Goal: Information Seeking & Learning: Compare options

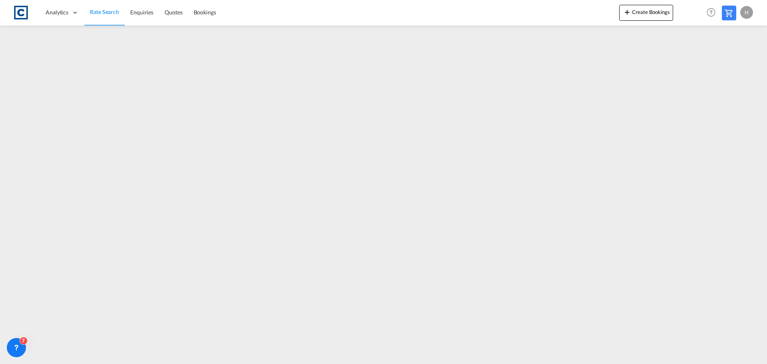
drag, startPoint x: 101, startPoint y: 10, endPoint x: 116, endPoint y: 22, distance: 19.7
click at [101, 10] on span "Rate Search" at bounding box center [104, 11] width 29 height 7
drag, startPoint x: 103, startPoint y: 7, endPoint x: 74, endPoint y: 2, distance: 29.2
click at [103, 7] on link "Rate Search" at bounding box center [104, 13] width 40 height 26
drag, startPoint x: 119, startPoint y: 12, endPoint x: 99, endPoint y: 22, distance: 21.6
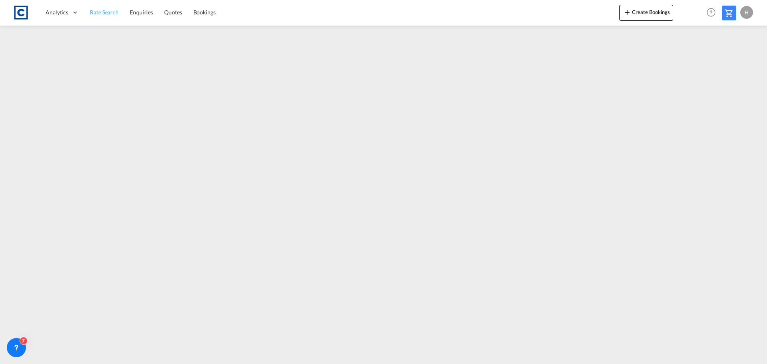
click at [119, 12] on link "Rate Search" at bounding box center [104, 13] width 40 height 26
